Goal: Task Accomplishment & Management: Complete application form

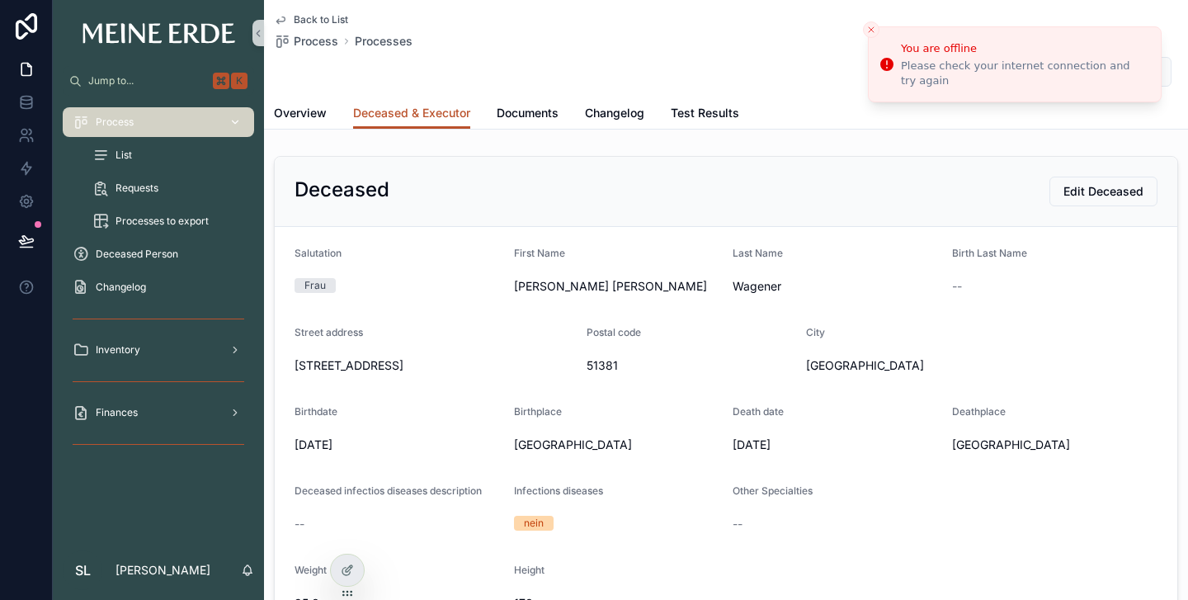
scroll to position [49, 0]
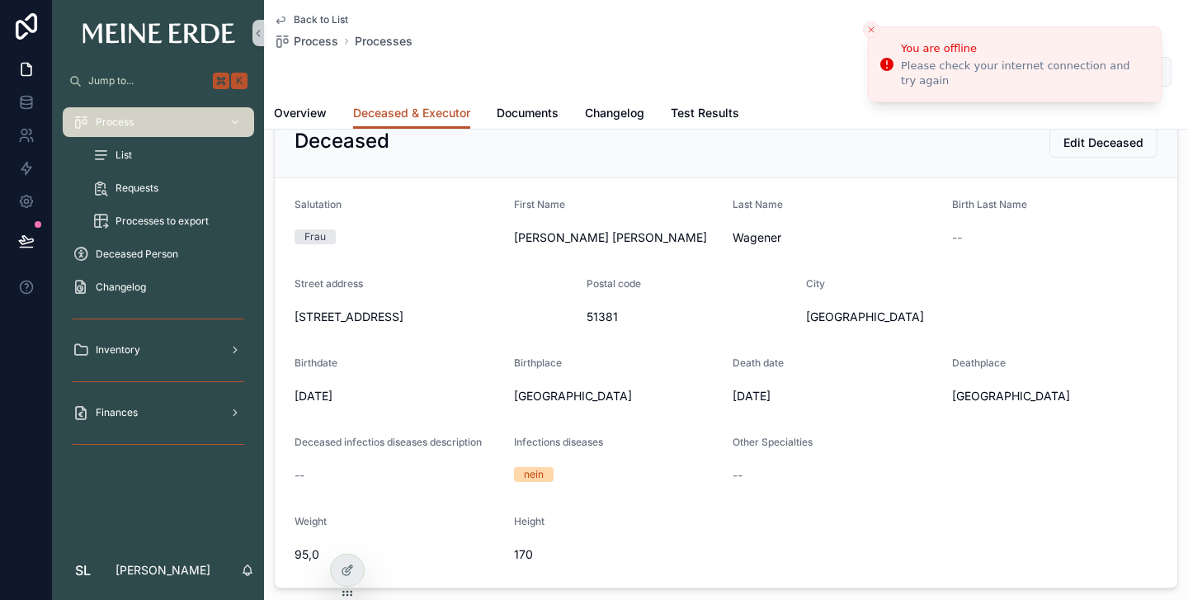
click at [128, 149] on span "List" at bounding box center [124, 155] width 17 height 13
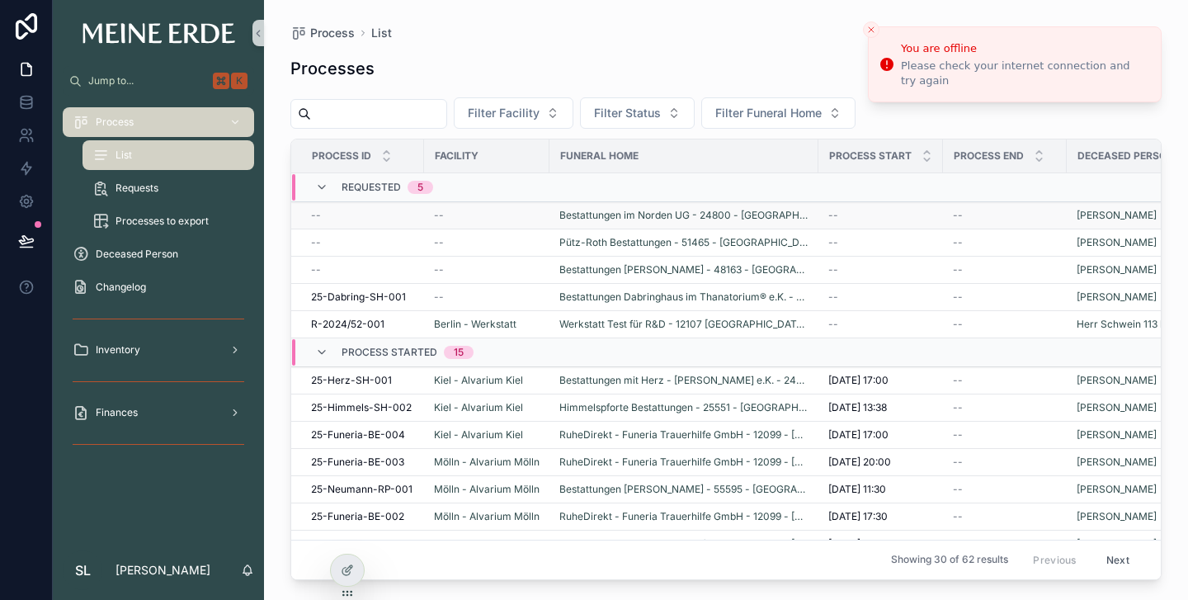
click at [314, 210] on span "--" at bounding box center [316, 215] width 10 height 13
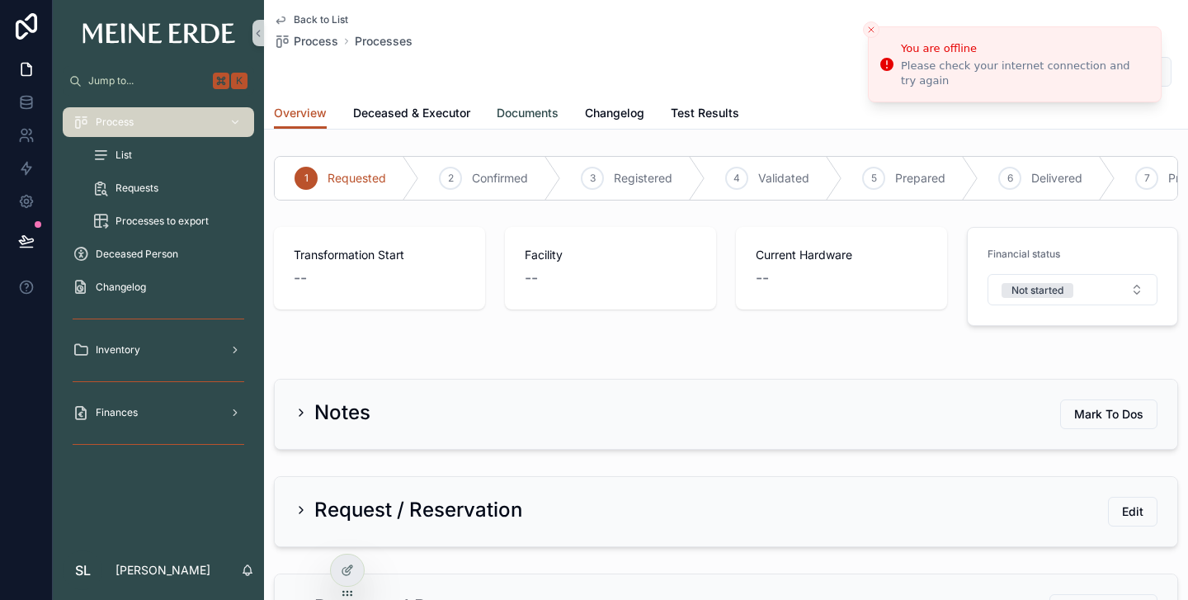
click at [502, 117] on span "Documents" at bounding box center [528, 113] width 62 height 17
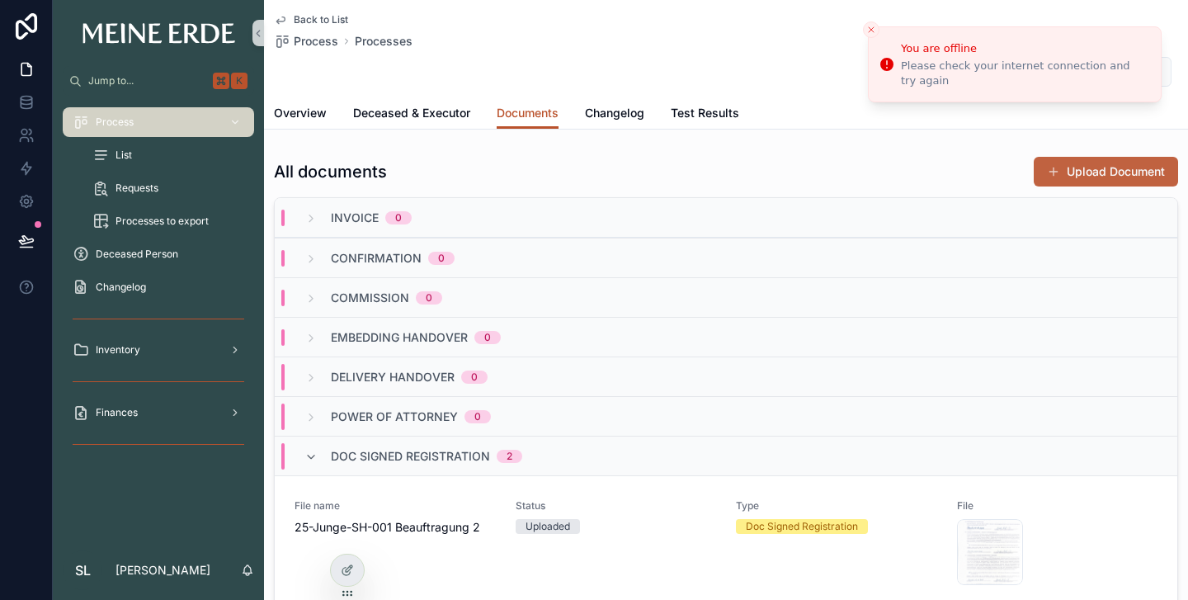
click at [1099, 174] on button "Upload Document" at bounding box center [1106, 172] width 144 height 30
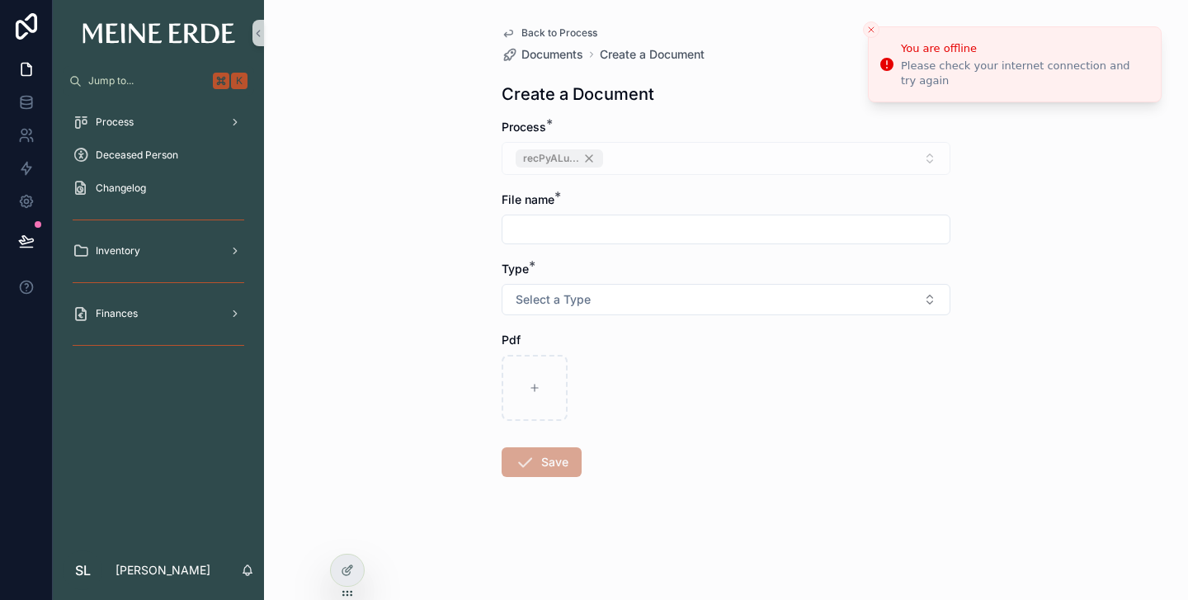
click at [543, 227] on input "scrollable content" at bounding box center [726, 229] width 447 height 23
drag, startPoint x: 616, startPoint y: 228, endPoint x: 745, endPoint y: 234, distance: 128.9
click at [745, 234] on input "**********" at bounding box center [726, 229] width 447 height 23
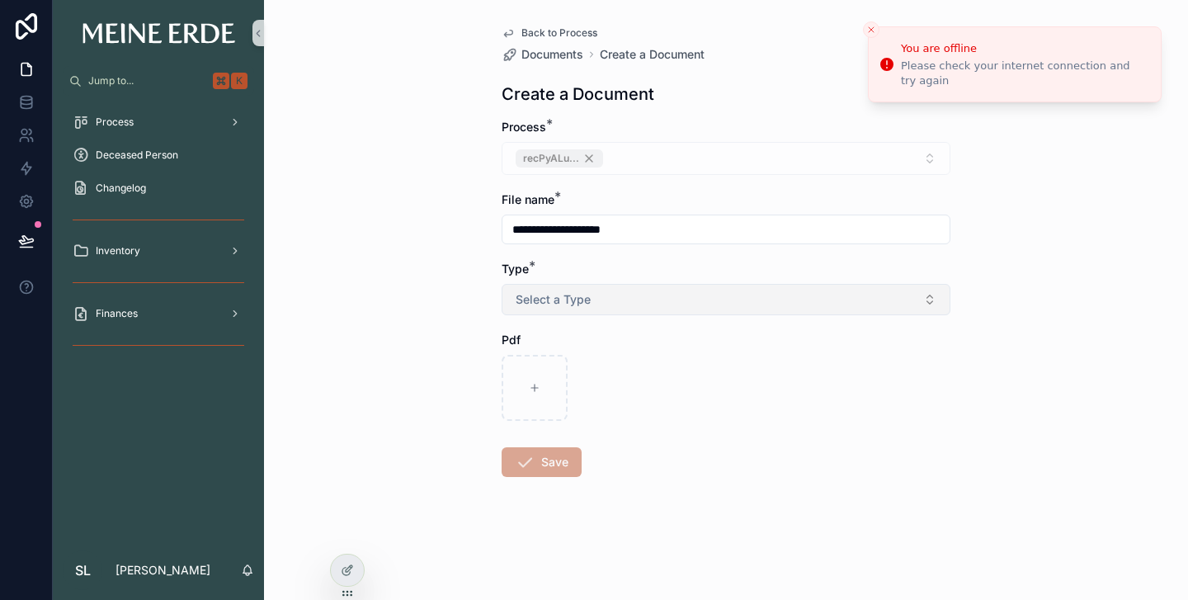
type input "**********"
click at [558, 313] on button "Select a Type" at bounding box center [726, 299] width 449 height 31
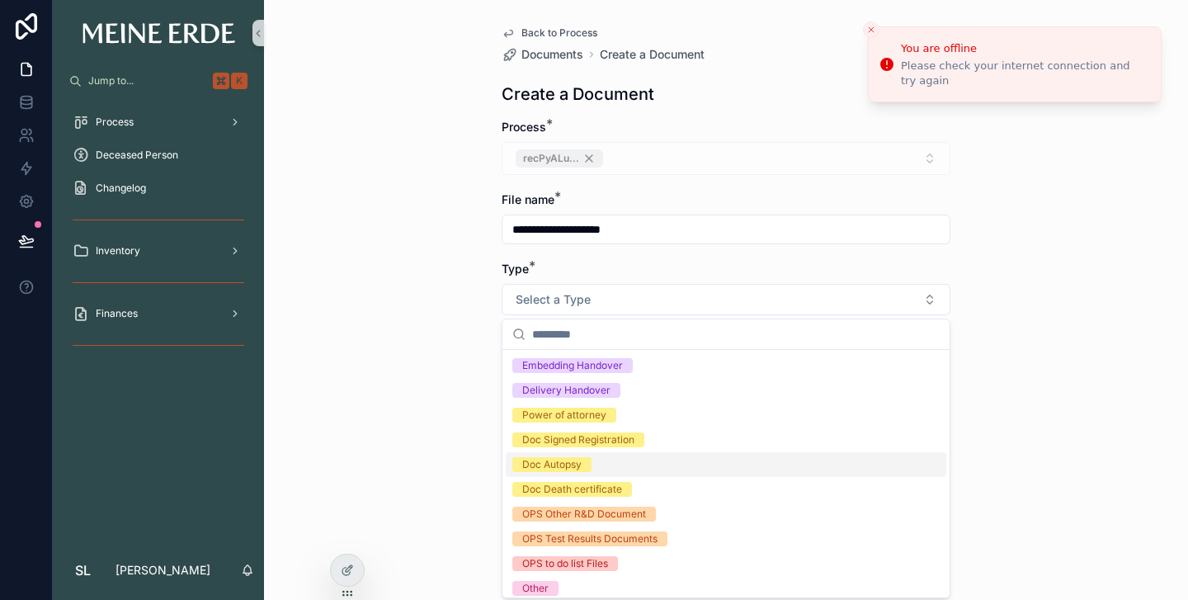
click at [552, 465] on div "Doc Autopsy" at bounding box center [551, 464] width 59 height 15
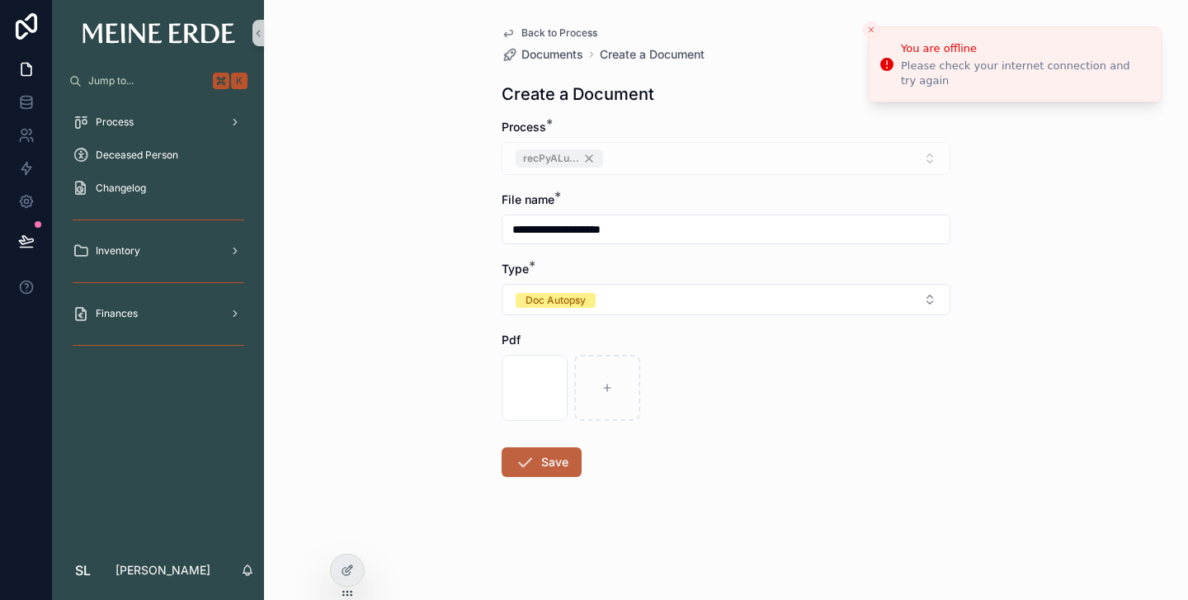
click at [539, 460] on button "Save" at bounding box center [542, 462] width 80 height 30
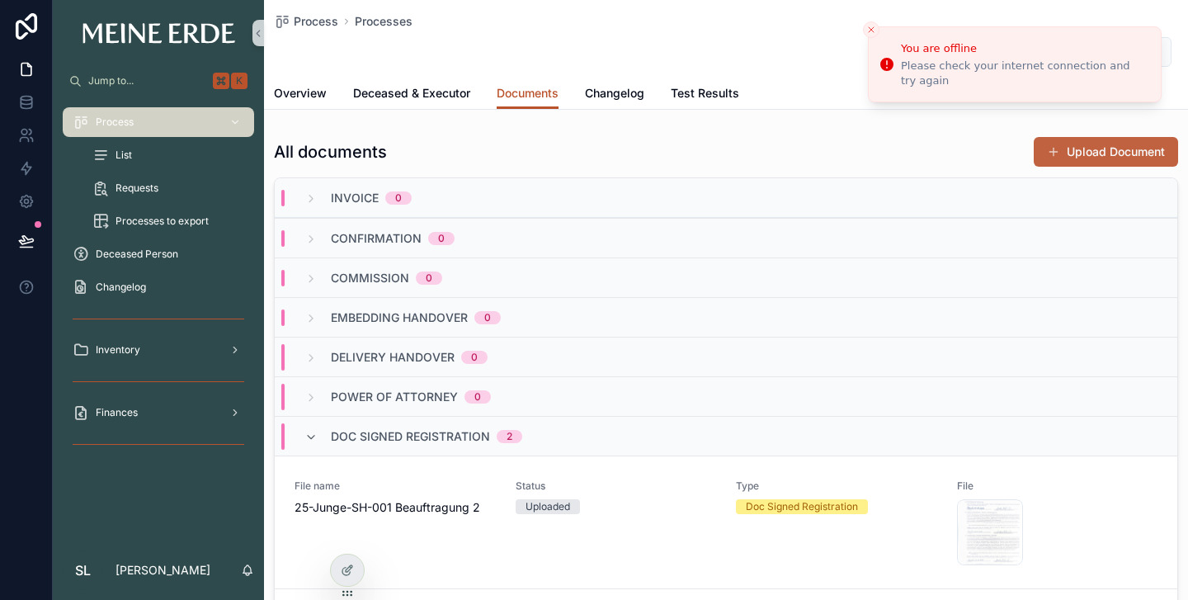
click at [1076, 151] on button "Upload Document" at bounding box center [1106, 152] width 144 height 30
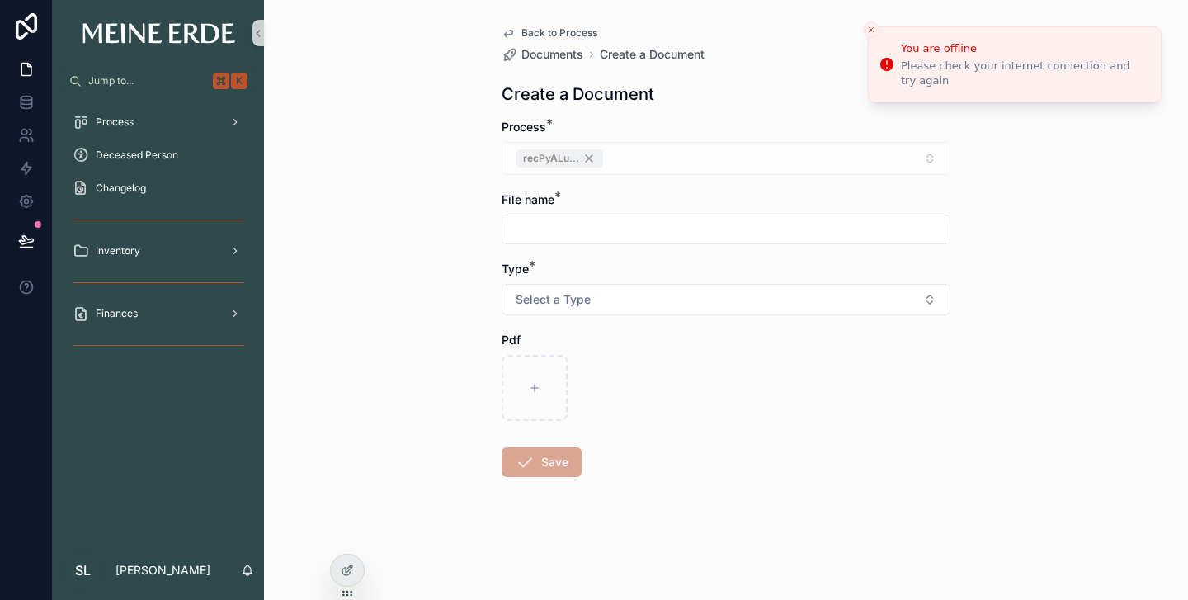
click at [558, 234] on input "scrollable content" at bounding box center [726, 229] width 447 height 23
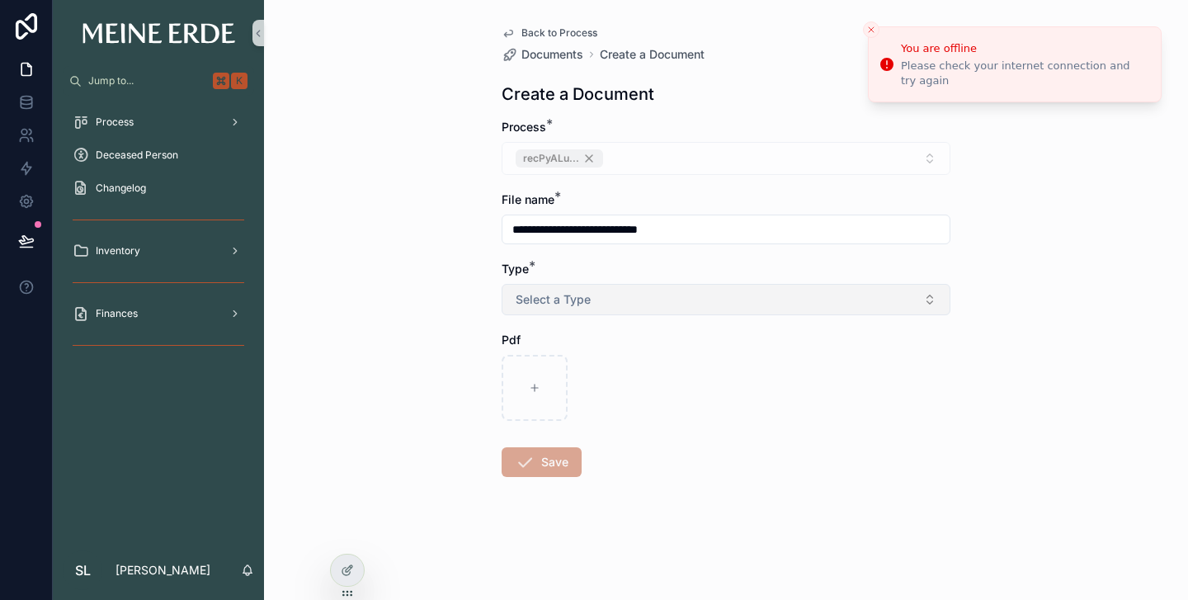
type input "**********"
click at [581, 303] on span "Select a Type" at bounding box center [553, 299] width 75 height 17
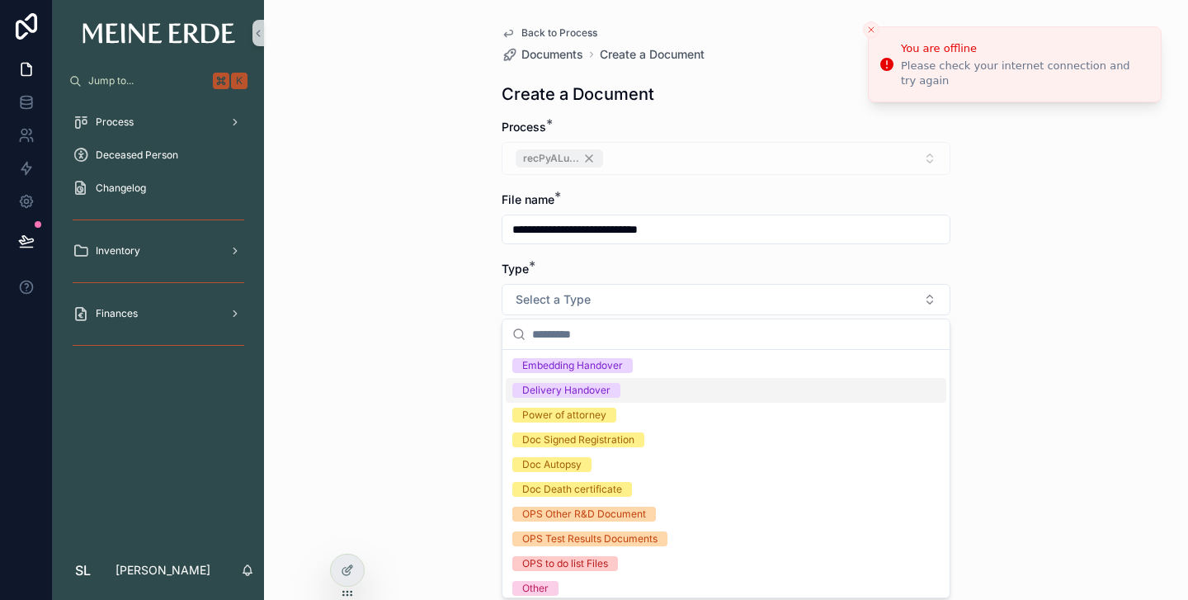
scroll to position [7, 0]
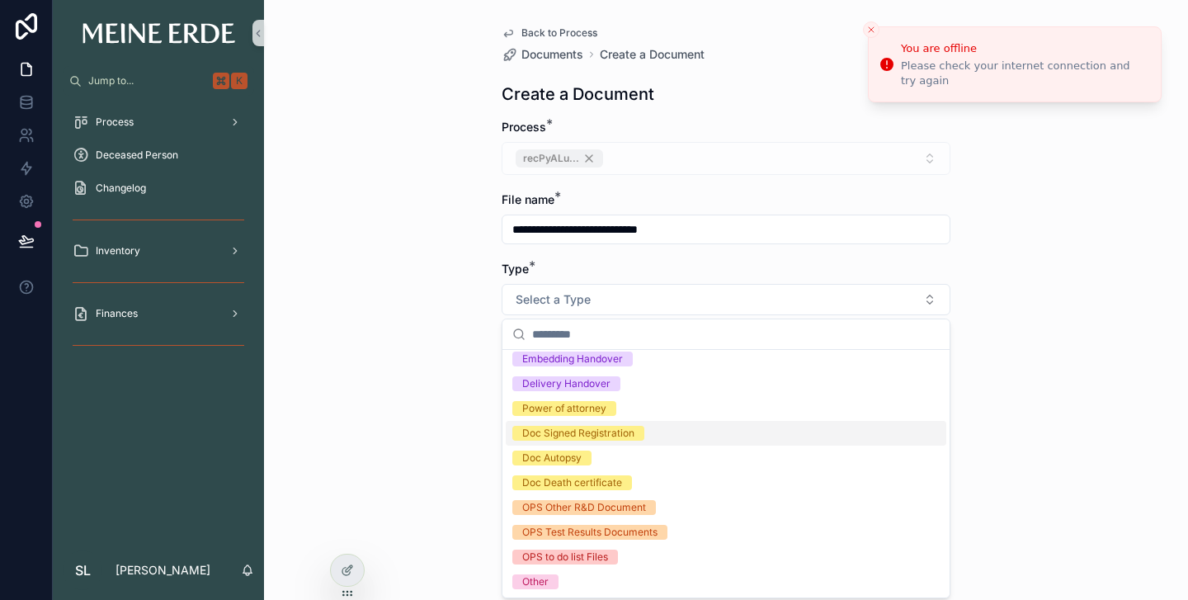
click at [598, 434] on div "Doc Signed Registration" at bounding box center [578, 433] width 112 height 15
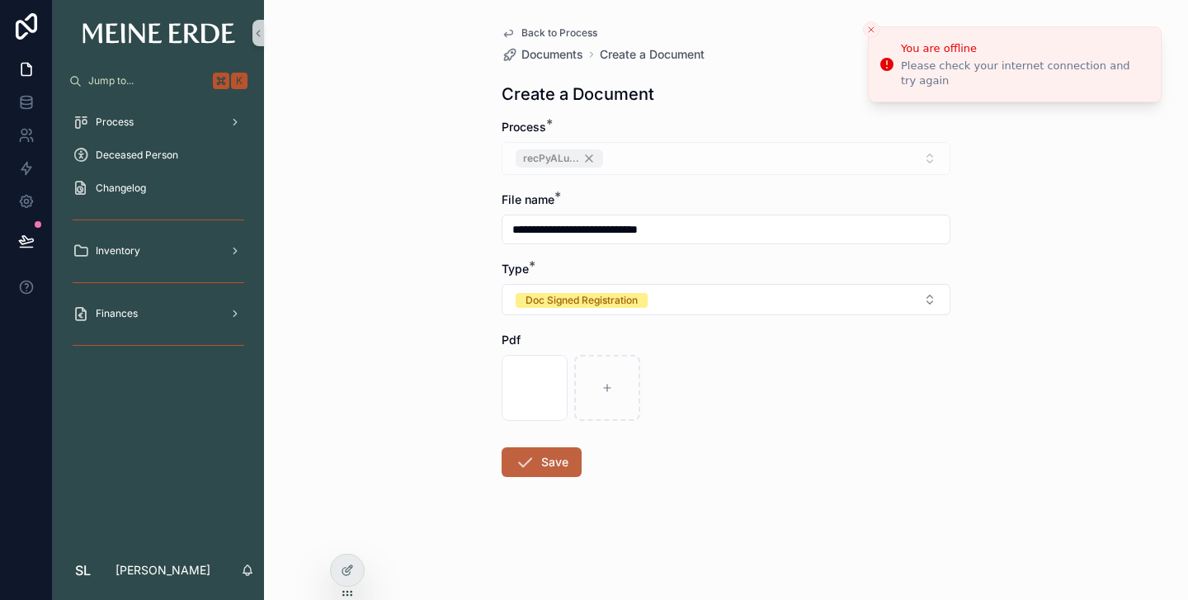
click at [541, 469] on button "Save" at bounding box center [542, 462] width 80 height 30
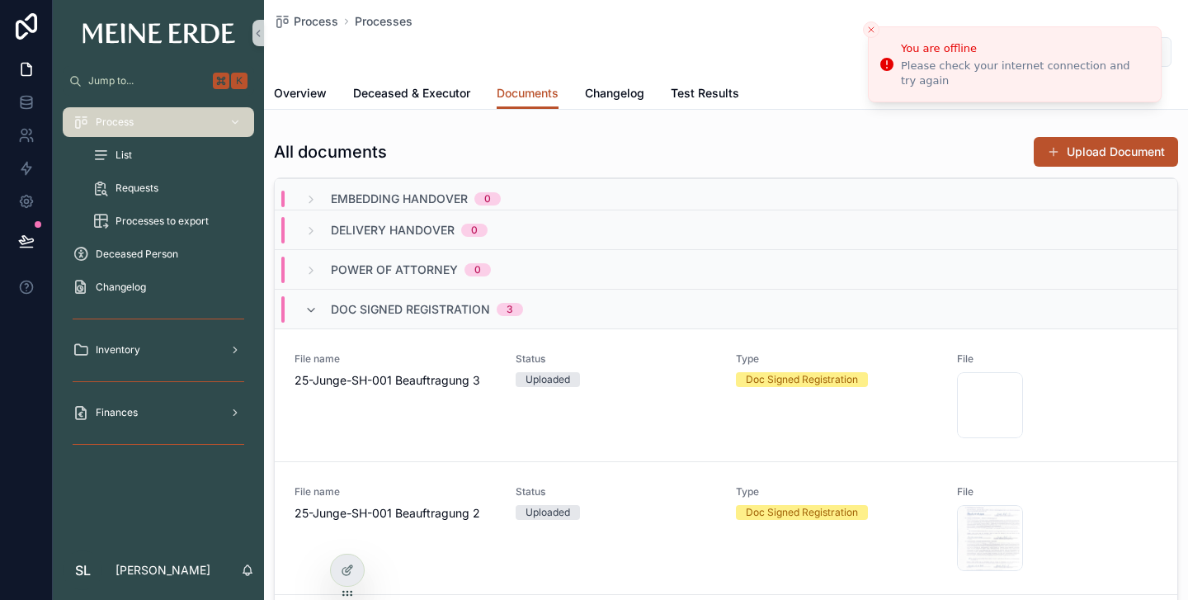
scroll to position [118, 0]
